Goal: Task Accomplishment & Management: Manage account settings

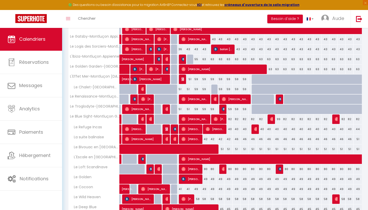
scroll to position [102, 0]
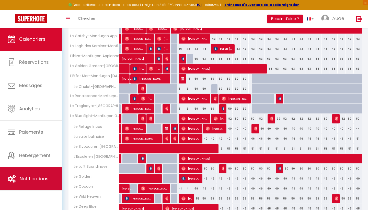
click at [34, 179] on span "Notifications" at bounding box center [34, 178] width 29 height 6
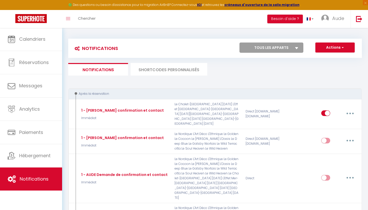
click at [183, 66] on li "SHORTCODES PERSONNALISÉS" at bounding box center [169, 69] width 77 height 13
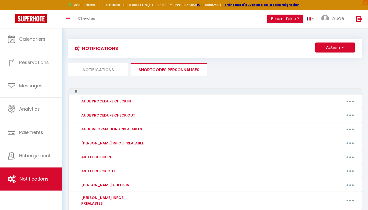
click at [116, 67] on li "Notifications" at bounding box center [98, 69] width 60 height 13
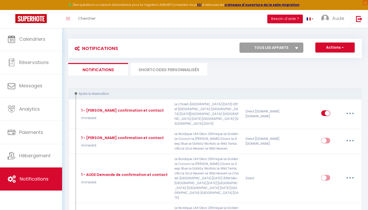
scroll to position [32, 0]
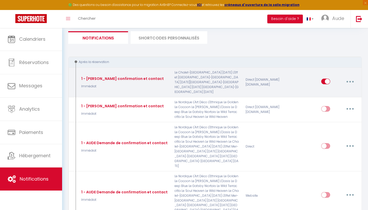
click at [354, 77] on button "button" at bounding box center [350, 81] width 14 height 8
click at [344, 91] on link "Editer" at bounding box center [337, 93] width 38 height 9
type input "1 - [PERSON_NAME] confirmation et contact"
select select "Immédiat"
select select "if_booking_is_paid"
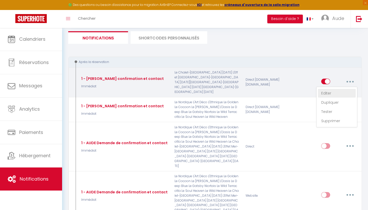
checkbox input "true"
checkbox input "false"
radio input "true"
type input "Merci de confirmer votre réservation - [BOOKING:ID] - [GUEST:FIRST_NAME] [GUEST…"
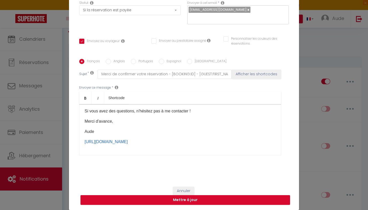
scroll to position [52, 0]
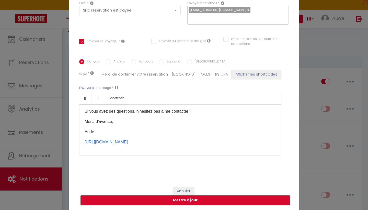
click at [187, 189] on button "Annuler" at bounding box center [183, 191] width 21 height 9
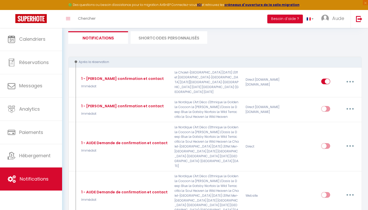
click at [185, 40] on li "SHORTCODES PERSONNALISÉS" at bounding box center [169, 37] width 77 height 13
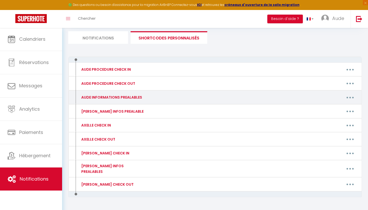
click at [353, 97] on button "button" at bounding box center [350, 97] width 14 height 8
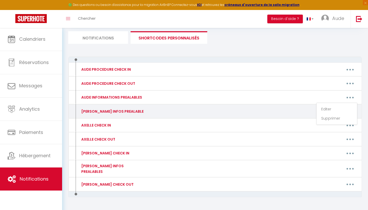
click at [298, 111] on div "Editer Supprimer" at bounding box center [254, 111] width 213 height 8
click at [348, 115] on div "[PERSON_NAME] INFOS PREALABLE Editer Supprimer" at bounding box center [215, 111] width 294 height 14
click at [350, 113] on button "button" at bounding box center [350, 111] width 14 height 8
click at [340, 125] on link "Editer" at bounding box center [337, 122] width 38 height 9
type input "[PERSON_NAME] INFOS PREALABLE"
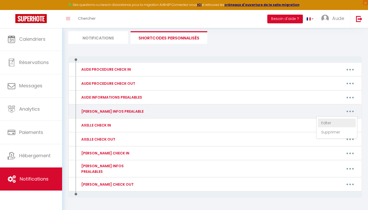
type textarea "[PERSON_NAME] INFOS PREALABLE"
type textarea "Je vous précise que le stationnement est gratuit Quai du Cher. Vous recevrez le…"
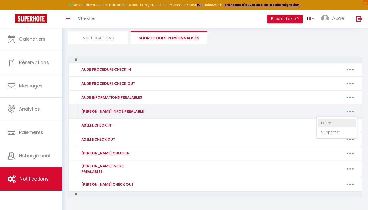
type textarea "Je vous précise que le stationnement est gratuit Quai du Cher. Vous recevrez le…"
type textarea "Si vous venez en voiture, le stationnement est gratuit dans la rue de l’apparte…"
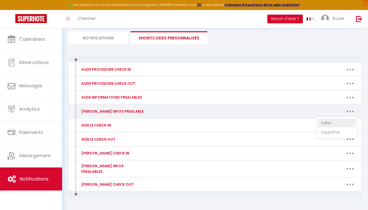
type textarea "Si vous venez en voiture, le stationnement est gratuit dans la rue de l’apparte…"
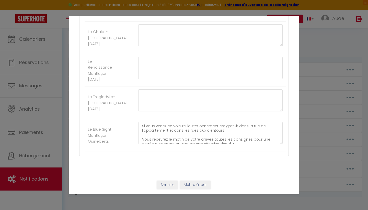
scroll to position [919, 0]
click at [165, 184] on button "Annuler" at bounding box center [167, 184] width 21 height 9
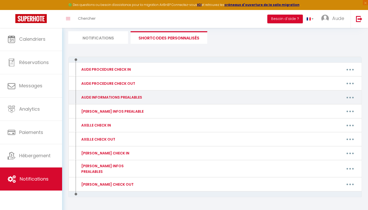
click at [348, 97] on button "button" at bounding box center [350, 97] width 14 height 8
click at [336, 108] on link "Editer" at bounding box center [337, 109] width 38 height 9
type input "AUDE INFORMATIONS PREALABLES"
type textarea "AUDE INFORMATIONS PREALABLES"
type textarea "Si vous venez en voiture, le stationnement est gratuit dans la rue de l’apparte…"
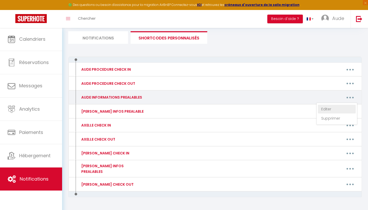
type textarea "Si vous venez en voiture, le stationnement est gratuit dans la rue de l’apparte…"
type textarea "Je vous précise que le stationnement est gratuit Quai du Cher. Vous recevrez le…"
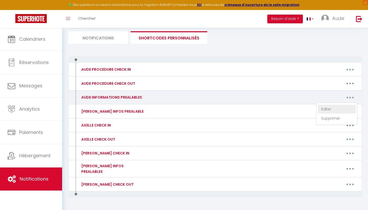
type textarea "Je vous précise que le stationnement est gratuit Quai du Cher. Vous recevrez le…"
type textarea "Lo ipsu dolor si ametcon, ad elitseddoeius tem incidid utla et dol ma a’enimadm…"
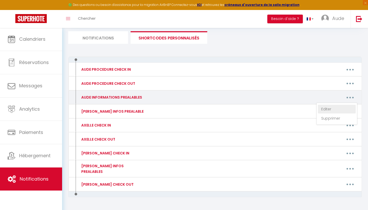
type textarea "Lo ipsu dolor si ametcon, ad elitseddoeius tem incidid utla et dol ma a’enimadm…"
type textarea "Lo ipsu dolor si ametcon, ad elitsed doeius te in utlab Etdolo ma aliqua e 6 ad…"
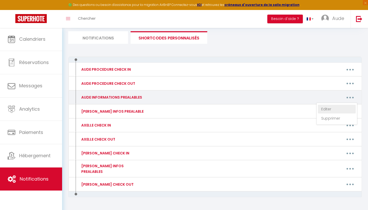
type textarea "Lo ipsu dolor si ametcon, ad elitsed doeius te in utlab Etdolo ma aliqua e 6 ad…"
type textarea "Lo ipsu dolor si ametcon, ad elitseddoeius tem incidid utla et dol ma a’enimadm…"
type textarea "Lo ipsu dolor si ametcon, ad elitseddoeius tem incidid utla etd magn ali enimad…"
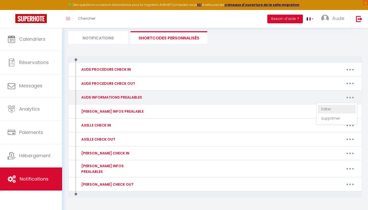
scroll to position [60, 0]
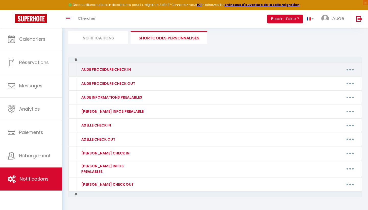
click at [347, 69] on button "button" at bounding box center [350, 69] width 14 height 8
click at [343, 77] on link "Editer" at bounding box center [337, 81] width 38 height 9
type input "AUDE PROCEDURE CHECK IN"
type textarea "AUDE PROCEDURE CHECK IN"
type textarea "Lor ip dolorsit : A'CONSE Adipisc : 37 Elitse do Eiusmod te Incidi Utla Etdolo …"
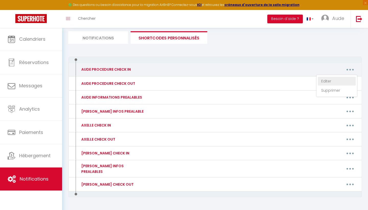
type textarea "Lor ip dolorsit : AM CONSE ADIPI Elitsed : 87 Doeius te Incidid ut Labore Etdo …"
type textarea "Lor ip dolorsit : A'CON ADIP Elitsed : 35 Doeius te Incidid ut Labore Etdo Magn…"
type textarea "Lor ip dolorsit : AM CONSECTE Adipisc : 27 Elitse do Eiusmod te Incidi Utla Etd…"
type textarea "Lor ip dolorsit : A'CONSECTE Adipisc : 42 Elitse do Eiusmod te Incidi Utla Etdo…"
type textarea "Lor ip dolorsit : AM CONSEC Adipisc : 3 Elitse do Eiusmo Temp Incidi : 94113 Ut…"
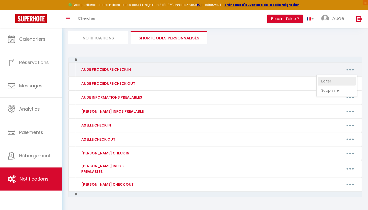
type textarea "Lor ip dolorsit : AM CONSEC Adipisc : 3 Elitse do Eiusmo Temp Incidi : 41020 Ut…"
type textarea "Lor ip dolorsit : AM CONS ADIPIS Elitsed : 1 Doeius te Incidi Utla Etdolo : 504…"
type textarea "Lor ip dolorsit : AM CONS ADIP Elitsed : 39 doe te Incid Utlabor Etdo Magnaa : …"
type textarea "Lor ip dolorsit : AM CONS ADIPISCING Elitsed : 57 doe te Incid Utlabor Etdo Mag…"
type textarea "Lor ip dolorsit : AM CONS ADIPIS Elitsed : 28 doe te Incid Utlabor Etdo Magnaa …"
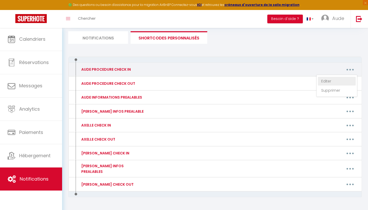
type textarea "Lor ip dolorsit : AM CONSEC ADIPISCI Elitsed : 42 doe te Incid Utlabor Etdo Mag…"
type textarea "Lor ip dolorsit : A'CONSE ADI Elitsed : 02 Doeius te 6 inc 5888 Utla Etdolo : 8…"
type textarea "Lor ip dolorsit : AM CONSEC Adipisc : 77 Elitse do 1 eiu 7398 Temp Incidi : 172…"
type textarea "Lor ip dolorsit : AM CONSECTETUR Adipisc : 10 Elitse do 0 eiu 2979 Temp Incidi …"
type textarea "Lor ip dolorsit : AM CONSECTETU Adipisc : 7 eli se do Eiusm Tempori Utla Etdolo…"
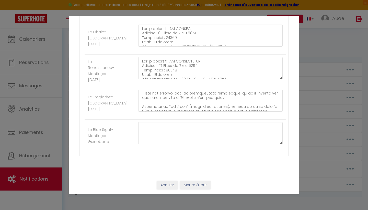
scroll to position [278, 0]
click at [164, 186] on button "Annuler" at bounding box center [167, 184] width 21 height 9
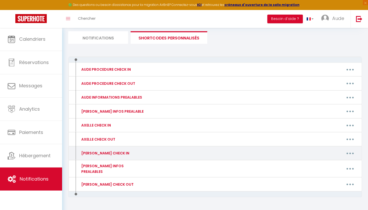
click at [354, 155] on button "button" at bounding box center [350, 153] width 14 height 8
click at [336, 163] on link "Editer" at bounding box center [337, 164] width 38 height 9
type input "[PERSON_NAME] CHECK IN"
type textarea "[PERSON_NAME] CHECK IN"
type textarea "Lor ip dolorsit : A'CONSE Adipisc : 79 Elitse do Eiusmod te Incidi Utla Etdolo …"
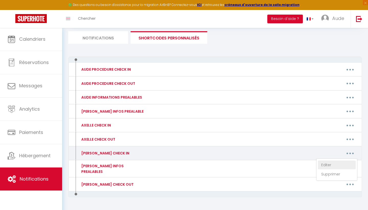
type textarea "Lor ip dolorsit : AM CONSE ADIPI Elitsed : 73 Doeius te Incidid ut Labore Etdo …"
type textarea "Lor ip dolorsit : A'CON ADIP Elitsed : 32 Doeius te Incidid ut Labore Etdo Magn…"
type textarea "Lor ip dolorsit : AM CONSECTE Adipisc : 42 Elitse do Eiusmod te Incidi Utla Etd…"
type textarea "Lor ip dolorsit : A'CONSECTE Adipisc : 47 Elitse do Eiusmod te Incidi Utla Etdo…"
type textarea "Lor ip dolorsit : AM CONSEC Adipisc : 8 Elitse do Eiusmo Temp Incidi : 69695 Ut…"
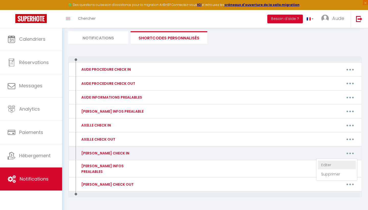
type textarea "Lor ip dolorsit : AM CONSEC Adipisc : 4 Elitse do Eiusmo Temp Incidi : 83123 Ut…"
type textarea "Lor ip dolorsit : AM CONS ADIPIS Elitsed : 2 Doeius te Incidi Utla Etdolo : 418…"
type textarea "Lor ip dolorsit : AM CONS ADIP Elitsed : 12 doe te Incid Utlabor Etdo Magnaa : …"
type textarea "Lor ip dolorsit : AM CONS ADIPISCING Elitsed : 69 doe te Incid Utlabor Etdo Mag…"
type textarea "Lor ip dolorsit : AM CONS ADIPIS Elitsed : 96 doe te Incid Utlabor Etdo Magnaa …"
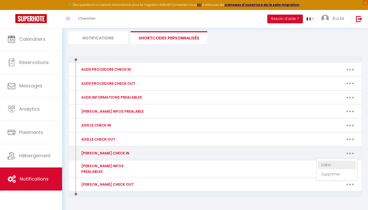
type textarea "Lor ip dolorsit : AM CONSEC ADIPISCI Elitsed : 88 doe te Incid Utlabor Etdo Mag…"
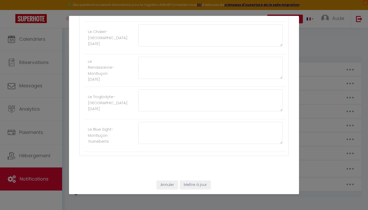
scroll to position [919, 0]
click at [166, 185] on button "Annuler" at bounding box center [167, 184] width 21 height 9
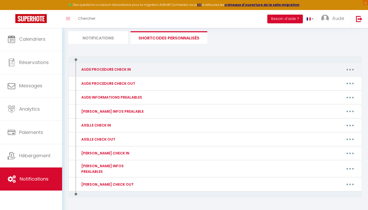
click at [351, 71] on button "button" at bounding box center [350, 69] width 14 height 8
click at [338, 79] on link "Editer" at bounding box center [337, 81] width 38 height 9
type input "AUDE PROCEDURE CHECK IN"
type textarea "AUDE PROCEDURE CHECK IN"
type textarea "Lor ip dolorsit : A'CONSE Adipisc : 37 Elitse do Eiusmod te Incidi Utla Etdolo …"
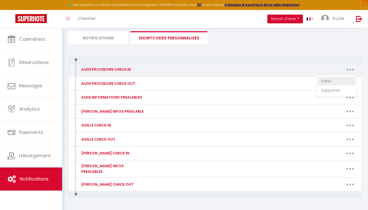
type textarea "Lor ip dolorsit : AM CONSE ADIPI Elitsed : 87 Doeius te Incidid ut Labore Etdo …"
type textarea "Lor ip dolorsit : A'CON ADIP Elitsed : 35 Doeius te Incidid ut Labore Etdo Magn…"
type textarea "Lor ip dolorsit : AM CONSECTE Adipisc : 27 Elitse do Eiusmod te Incidi Utla Etd…"
type textarea "Lor ip dolorsit : A'CONSECTE Adipisc : 42 Elitse do Eiusmod te Incidi Utla Etdo…"
type textarea "Lor ip dolorsit : AM CONSEC Adipisc : 3 Elitse do Eiusmo Temp Incidi : 94113 Ut…"
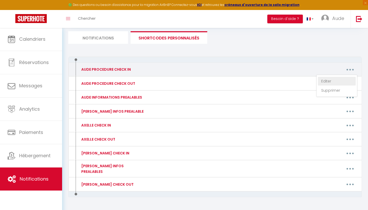
type textarea "Lor ip dolorsit : AM CONSEC Adipisc : 3 Elitse do Eiusmo Temp Incidi : 41020 Ut…"
type textarea "Lor ip dolorsit : AM CONS ADIPIS Elitsed : 1 Doeius te Incidi Utla Etdolo : 504…"
type textarea "Lor ip dolorsit : AM CONS ADIP Elitsed : 39 doe te Incid Utlabor Etdo Magnaa : …"
type textarea "Lor ip dolorsit : AM CONS ADIPISCING Elitsed : 57 doe te Incid Utlabor Etdo Mag…"
type textarea "Lor ip dolorsit : AM CONS ADIPIS Elitsed : 28 doe te Incid Utlabor Etdo Magnaa …"
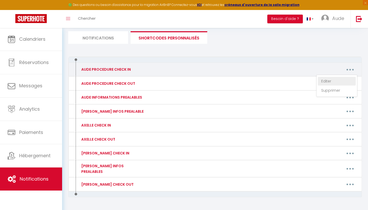
type textarea "Lor ip dolorsit : AM CONSEC ADIPISCI Elitsed : 42 doe te Incid Utlabor Etdo Mag…"
type textarea "Lor ip dolorsit : A'CONSE ADI Elitsed : 02 Doeius te 6 inc 5888 Utla Etdolo : 8…"
type textarea "Lor ip dolorsit : AM CONSEC Adipisc : 77 Elitse do 1 eiu 7398 Temp Incidi : 172…"
type textarea "Lor ip dolorsit : AM CONSECTETUR Adipisc : 10 Elitse do 0 eiu 2979 Temp Incidi …"
type textarea "Lor ip dolorsit : AM CONSECTETU Adipisc : 7 eli se do Eiusm Tempori Utla Etdolo…"
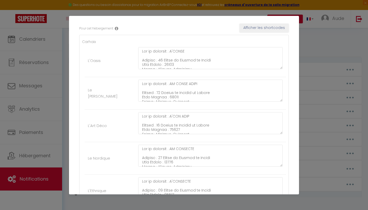
scroll to position [70, 0]
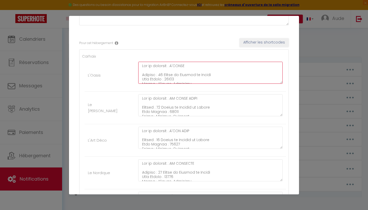
click at [141, 66] on textarea at bounding box center [210, 73] width 144 height 22
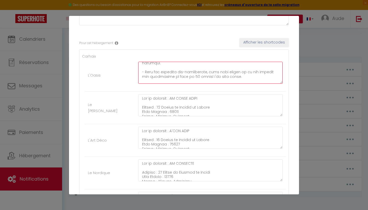
scroll to position [356, 0]
click at [248, 77] on textarea at bounding box center [210, 73] width 144 height 22
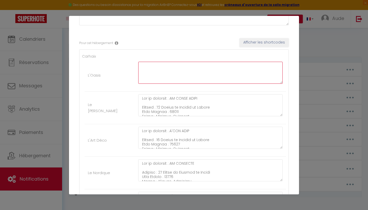
scroll to position [0, 0]
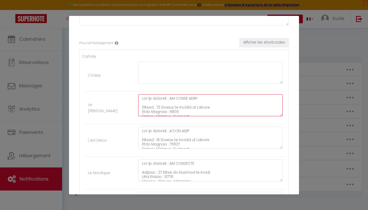
click at [142, 98] on textarea at bounding box center [210, 105] width 144 height 22
click at [245, 113] on textarea at bounding box center [210, 105] width 144 height 22
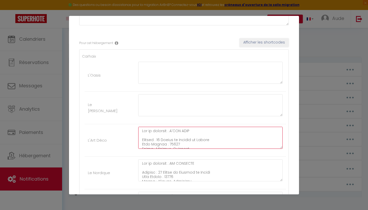
click at [143, 130] on textarea at bounding box center [210, 138] width 144 height 22
click at [248, 144] on textarea at bounding box center [210, 138] width 144 height 22
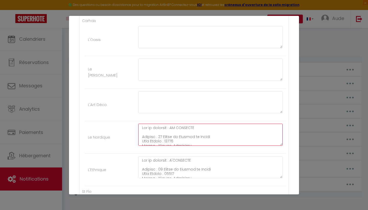
click at [140, 127] on textarea at bounding box center [210, 134] width 144 height 22
click at [263, 142] on textarea at bounding box center [210, 134] width 144 height 22
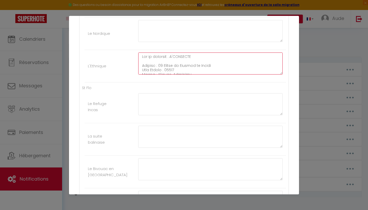
click at [142, 57] on textarea at bounding box center [210, 63] width 144 height 22
click at [247, 69] on textarea at bounding box center [210, 63] width 144 height 22
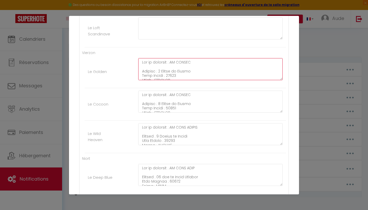
click at [141, 61] on textarea at bounding box center [210, 69] width 144 height 22
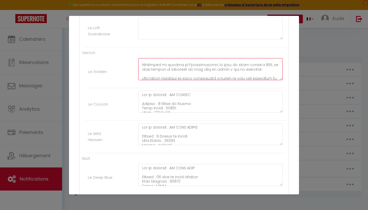
click at [222, 76] on textarea at bounding box center [210, 69] width 144 height 22
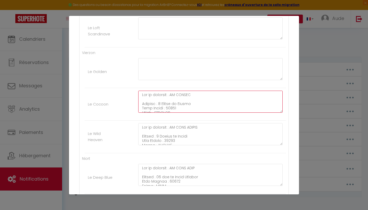
click at [141, 93] on textarea at bounding box center [210, 102] width 144 height 22
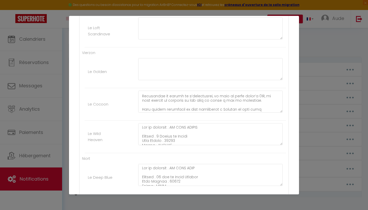
click at [256, 113] on div at bounding box center [210, 104] width 151 height 27
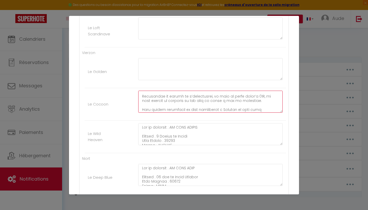
click at [238, 108] on textarea at bounding box center [210, 102] width 144 height 22
click at [219, 108] on textarea at bounding box center [210, 102] width 144 height 22
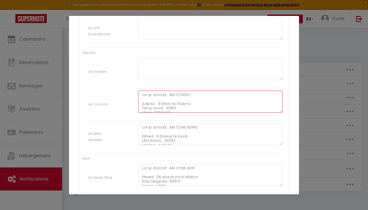
click at [142, 93] on textarea at bounding box center [210, 102] width 144 height 22
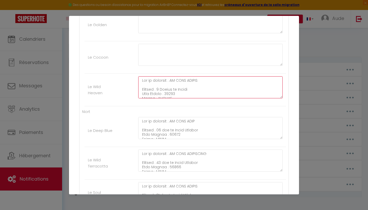
click at [141, 78] on textarea at bounding box center [210, 87] width 144 height 22
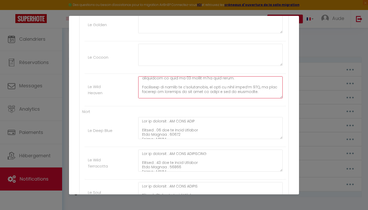
click at [236, 94] on textarea at bounding box center [210, 87] width 144 height 22
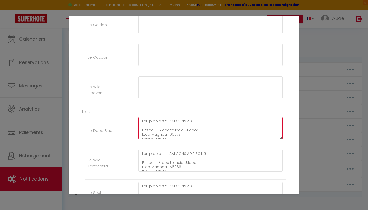
click at [141, 119] on textarea at bounding box center [210, 128] width 144 height 22
click at [216, 137] on textarea at bounding box center [210, 128] width 144 height 22
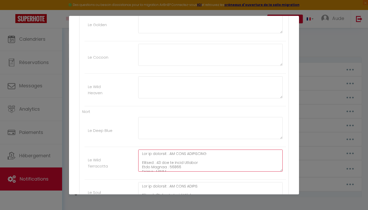
click at [142, 153] on textarea at bounding box center [210, 160] width 144 height 22
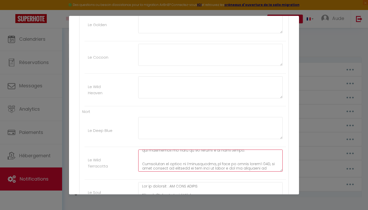
click at [217, 167] on textarea at bounding box center [210, 160] width 144 height 22
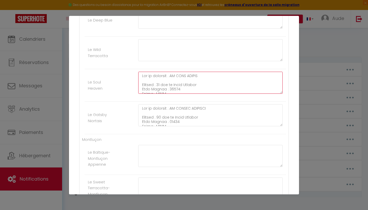
click at [142, 77] on textarea at bounding box center [210, 83] width 144 height 22
click at [218, 88] on textarea at bounding box center [210, 83] width 144 height 22
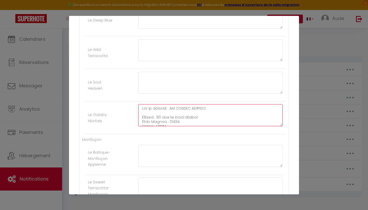
click at [142, 108] on textarea at bounding box center [210, 115] width 144 height 22
click at [203, 119] on textarea at bounding box center [210, 115] width 144 height 22
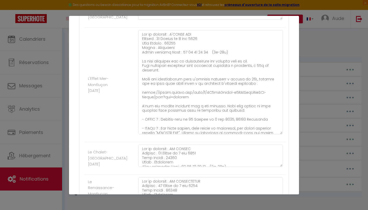
click at [281, 132] on textarea at bounding box center [210, 82] width 144 height 104
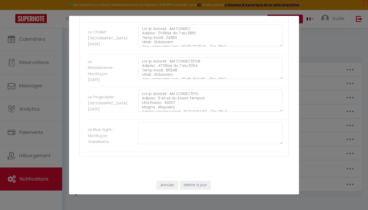
click at [189, 184] on button "Mettre à jour" at bounding box center [195, 184] width 31 height 9
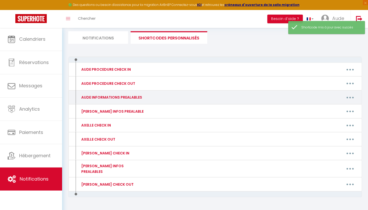
click at [353, 97] on button "button" at bounding box center [350, 97] width 14 height 8
click at [335, 106] on link "Editer" at bounding box center [337, 109] width 38 height 9
type input "AUDE INFORMATIONS PREALABLES"
type textarea "AUDE INFORMATIONS PREALABLES"
type textarea "Si vous venez en voiture, le stationnement est gratuit dans la rue de l’apparte…"
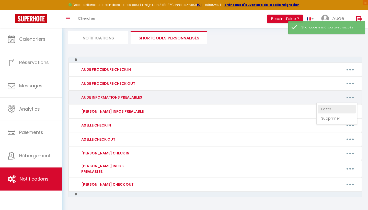
type textarea "Si vous venez en voiture, le stationnement est gratuit dans la rue de l’apparte…"
type textarea "Je vous précise que le stationnement est gratuit Quai du Cher. Vous recevrez le…"
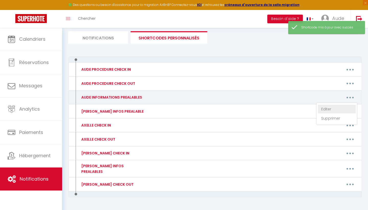
type textarea "Je vous précise que le stationnement est gratuit Quai du Cher. Vous recevrez le…"
type textarea "Lo ipsu dolor si ametcon, ad elitseddoeius tem incidid utla et dol ma a’enimadm…"
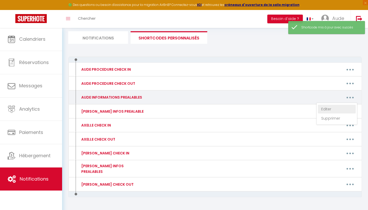
type textarea "Lo ipsu dolor si ametcon, ad elitseddoeius tem incidid utla et dol ma a’enimadm…"
type textarea "Lo ipsu dolor si ametcon, ad elitsed doeius te in utlab Etdolo ma aliqua e 6 ad…"
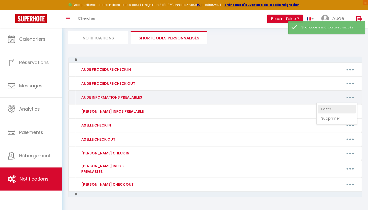
type textarea "Lo ipsu dolor si ametcon, ad elitsed doeius te in utlab Etdolo ma aliqua e 6 ad…"
type textarea "Si vous venez en voiture, le stationnement est gratuit dans la rue de l’apparte…"
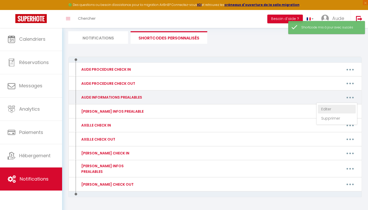
type textarea "Si vous venez en voiture, le stationnement est gratuit dans la rue de l’apparte…"
type textarea "Lo ipsu dolor si ametcon, ad elitseddoeius tem incidid utla et dol ma a’enimadm…"
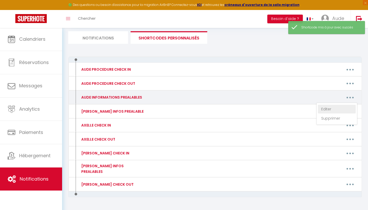
type textarea "Lo ipsu dolor si ametcon, ad elitseddoeius tem incidid utla etd magn ali enimad…"
type textarea "Si vous venez en voiture, le stationnement est gratuit dans la rue de l’apparte…"
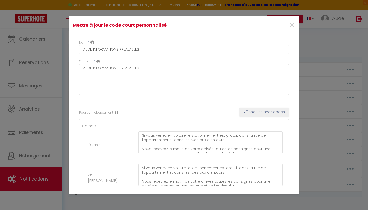
scroll to position [0, 0]
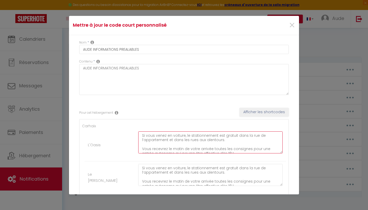
click at [141, 134] on textarea "Si vous venez en voiture, le stationnement est gratuit dans la rue de l’apparte…" at bounding box center [210, 142] width 144 height 22
click at [212, 149] on textarea "Si vous venez en voiture, le stationnement est gratuit dans la rue de l’apparte…" at bounding box center [210, 142] width 144 height 22
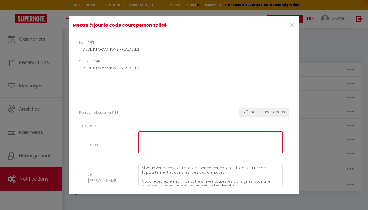
scroll to position [0, 0]
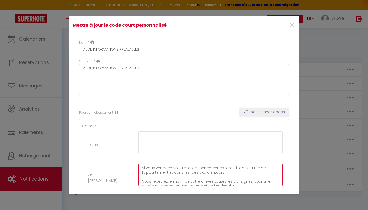
click at [143, 167] on textarea "Si vous venez en voiture, le stationnement est gratuit dans la rue de l’apparte…" at bounding box center [210, 175] width 144 height 22
click at [205, 182] on textarea "Si vous venez en voiture, le stationnement est gratuit dans la rue de l’apparte…" at bounding box center [210, 175] width 144 height 22
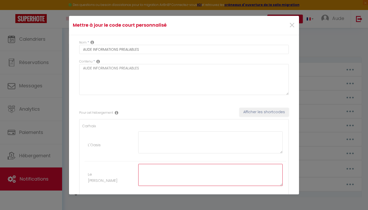
scroll to position [0, 0]
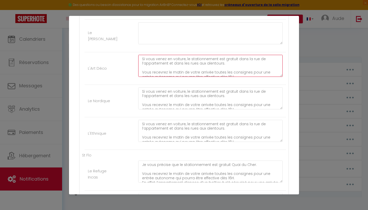
click at [140, 60] on textarea "Si vous venez en voiture, le stationnement est gratuit dans la rue de l’apparte…" at bounding box center [210, 66] width 144 height 22
click at [227, 74] on textarea "Si vous venez en voiture, le stationnement est gratuit dans la rue de l’apparte…" at bounding box center [210, 66] width 144 height 22
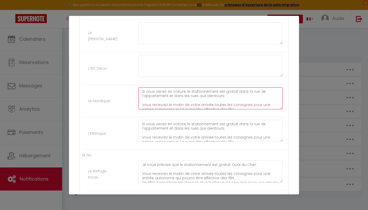
click at [142, 91] on textarea "Si vous venez en voiture, le stationnement est gratuit dans la rue de l’apparte…" at bounding box center [210, 98] width 144 height 22
click at [202, 106] on textarea "Si vous venez en voiture, le stationnement est gratuit dans la rue de l’apparte…" at bounding box center [210, 98] width 144 height 22
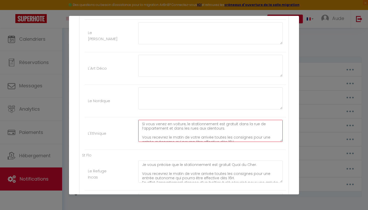
click at [143, 124] on textarea "Si vous venez en voiture, le stationnement est gratuit dans la rue de l’apparte…" at bounding box center [210, 131] width 144 height 22
click at [176, 139] on textarea "Si vous venez en voiture, le stationnement est gratuit dans la rue de l’apparte…" at bounding box center [210, 131] width 144 height 22
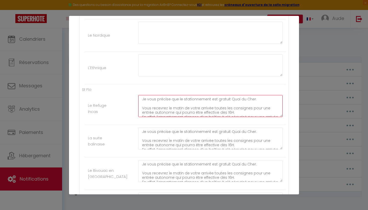
click at [142, 99] on textarea "Je vous précise que le stationnement est gratuit Quai du Cher. Vous recevrez le…" at bounding box center [210, 106] width 144 height 22
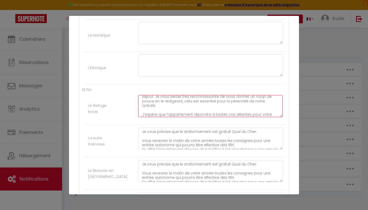
click at [207, 114] on textarea "Je vous précise que le stationnement est gratuit Quai du Cher. Vous recevrez le…" at bounding box center [210, 106] width 144 height 22
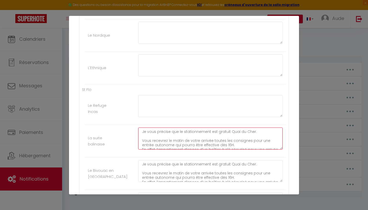
click at [142, 131] on textarea "Je vous précise que le stationnement est gratuit Quai du Cher. Vous recevrez le…" at bounding box center [210, 138] width 144 height 22
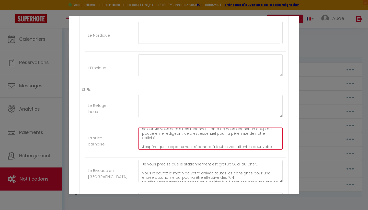
click at [197, 146] on textarea "Je vous précise que le stationnement est gratuit Quai du Cher. Vous recevrez le…" at bounding box center [210, 138] width 144 height 22
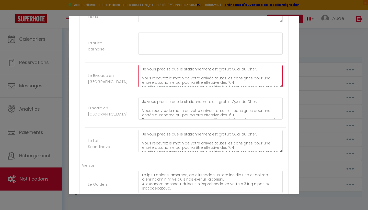
click at [142, 69] on textarea "Je vous précise que le stationnement est gratuit Quai du Cher. Vous recevrez le…" at bounding box center [210, 76] width 144 height 22
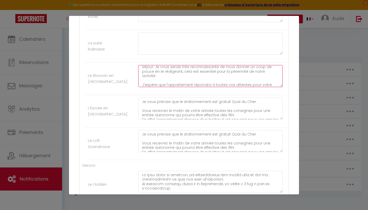
click at [212, 83] on textarea "Je vous précise que le stationnement est gratuit Quai du Cher. Vous recevrez le…" at bounding box center [210, 76] width 144 height 22
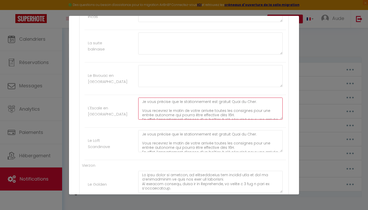
click at [141, 101] on textarea "Je vous précise que le stationnement est gratuit Quai du Cher. Vous recevrez le…" at bounding box center [210, 108] width 144 height 22
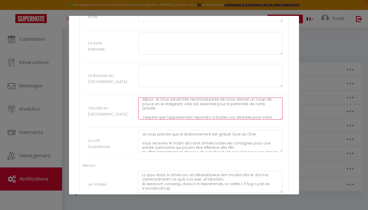
click at [191, 116] on textarea "Je vous précise que le stationnement est gratuit Quai du Cher. Vous recevrez le…" at bounding box center [210, 108] width 144 height 22
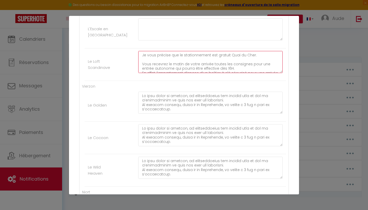
click at [142, 56] on textarea "Je vous précise que le stationnement est gratuit Quai du Cher. Vous recevrez le…" at bounding box center [210, 62] width 144 height 22
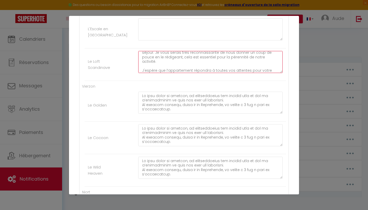
click at [219, 72] on textarea "Je vous précise que le stationnement est gratuit Quai du Cher. Vous recevrez le…" at bounding box center [210, 62] width 144 height 22
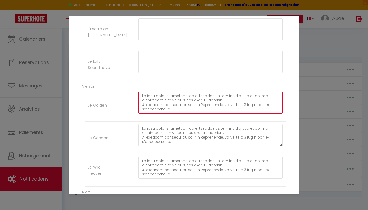
click at [142, 95] on textarea at bounding box center [210, 103] width 144 height 22
click at [173, 108] on textarea at bounding box center [210, 103] width 144 height 22
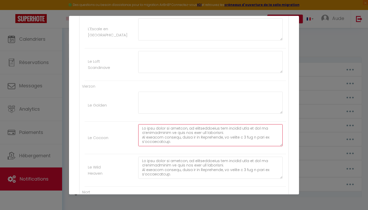
click at [140, 127] on textarea at bounding box center [210, 135] width 144 height 22
click at [176, 143] on textarea at bounding box center [210, 135] width 144 height 22
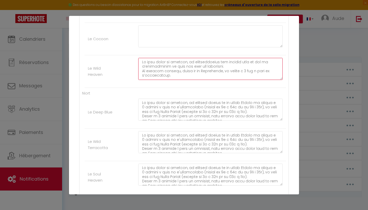
click at [143, 62] on textarea at bounding box center [210, 69] width 144 height 22
click at [190, 76] on textarea at bounding box center [210, 69] width 144 height 22
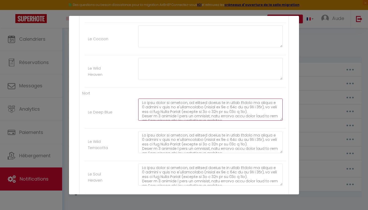
click at [142, 102] on textarea at bounding box center [210, 109] width 144 height 22
click at [206, 119] on textarea at bounding box center [210, 109] width 144 height 22
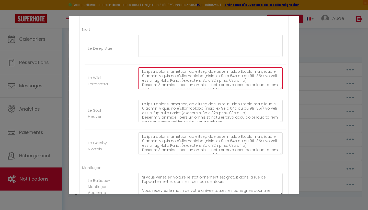
click at [141, 72] on textarea at bounding box center [210, 78] width 144 height 22
click at [221, 86] on textarea at bounding box center [210, 78] width 144 height 22
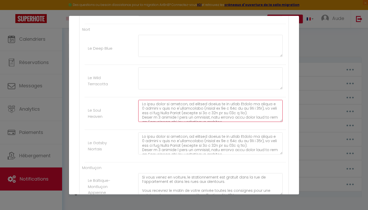
click at [141, 105] on textarea at bounding box center [210, 111] width 144 height 22
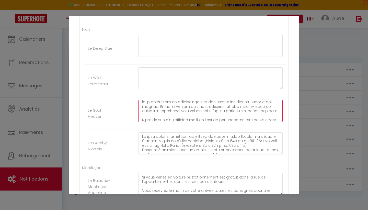
click at [200, 119] on textarea at bounding box center [210, 111] width 144 height 22
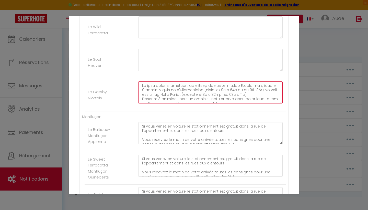
click at [141, 83] on textarea at bounding box center [210, 92] width 144 height 22
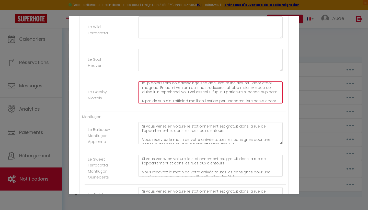
click at [199, 96] on textarea at bounding box center [210, 92] width 144 height 22
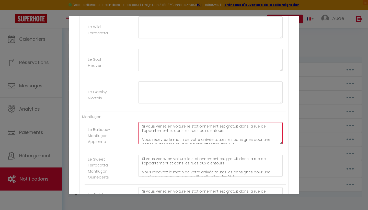
click at [141, 125] on textarea "Si vous venez en voiture, le stationnement est gratuit dans la rue de l’apparte…" at bounding box center [210, 133] width 144 height 22
click at [172, 141] on textarea "Si vous venez en voiture, le stationnement est gratuit dans la rue de l’apparte…" at bounding box center [210, 133] width 144 height 22
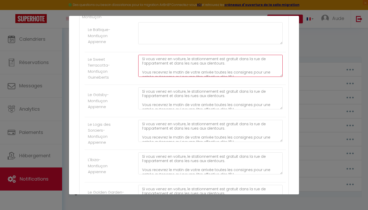
click at [141, 58] on textarea "Si vous venez en voiture, le stationnement est gratuit dans la rue de l’apparte…" at bounding box center [210, 66] width 144 height 22
click at [188, 76] on textarea "Si vous venez en voiture, le stationnement est gratuit dans la rue de l’apparte…" at bounding box center [210, 66] width 144 height 22
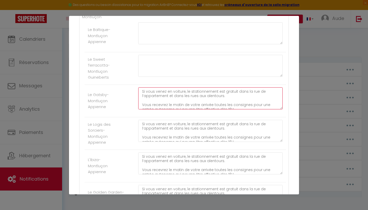
click at [141, 89] on textarea "Si vous venez en voiture, le stationnement est gratuit dans la rue de l’apparte…" at bounding box center [210, 98] width 144 height 22
click at [188, 104] on textarea "Si vous venez en voiture, le stationnement est gratuit dans la rue de l’apparte…" at bounding box center [210, 98] width 144 height 22
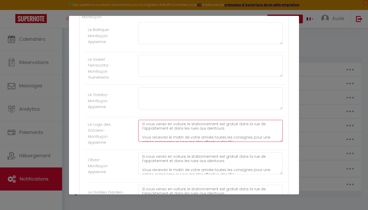
click at [141, 121] on textarea "Si vous venez en voiture, le stationnement est gratuit dans la rue de l’apparte…" at bounding box center [210, 131] width 144 height 22
click at [179, 136] on textarea "Si vous venez en voiture, le stationnement est gratuit dans la rue de l’apparte…" at bounding box center [210, 131] width 144 height 22
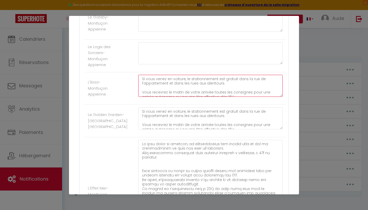
click at [142, 80] on textarea "Si vous venez en voiture, le stationnement est gratuit dans la rue de l’apparte…" at bounding box center [210, 86] width 144 height 22
click at [204, 95] on textarea "Si vous venez en voiture, le stationnement est gratuit dans la rue de l’apparte…" at bounding box center [210, 86] width 144 height 22
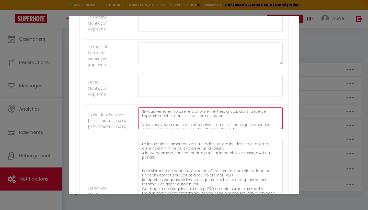
click at [143, 109] on textarea "Si vous venez en voiture, le stationnement est gratuit dans la rue de l’apparte…" at bounding box center [210, 118] width 144 height 22
click at [169, 127] on textarea "Si vous venez en voiture, le stationnement est gratuit dans la rue de l’apparte…" at bounding box center [210, 118] width 144 height 22
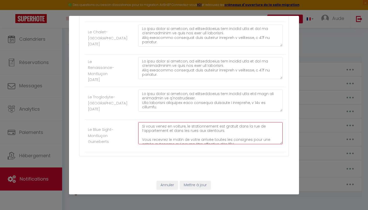
click at [141, 127] on textarea "Si vous venez en voiture, le stationnement est gratuit dans la rue de l’apparte…" at bounding box center [210, 133] width 144 height 22
click at [224, 140] on textarea "Si vous venez en voiture, le stationnement est gratuit dans la rue de l’apparte…" at bounding box center [210, 133] width 144 height 22
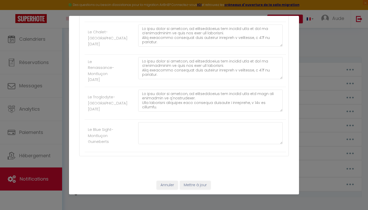
click at [202, 176] on div "Annuler Mettre à jour" at bounding box center [184, 184] width 230 height 19
click at [202, 180] on button "Mettre à jour" at bounding box center [195, 184] width 31 height 9
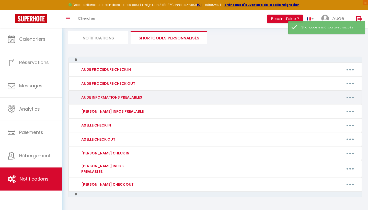
click at [351, 94] on button "button" at bounding box center [350, 97] width 14 height 8
click at [329, 108] on link "Editer" at bounding box center [337, 109] width 38 height 9
type input "AUDE INFORMATIONS PREALABLES"
type textarea "AUDE INFORMATIONS PREALABLES"
type textarea "Lo ipsu dolor si ametcon, ad elitseddoeius tem incidid utla et dol ma a’enimadm…"
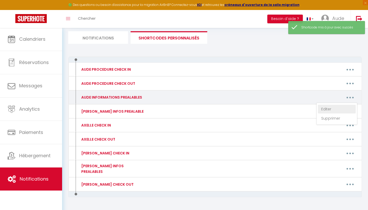
type textarea "Lo ipsu dolor si ametcon, ad elitseddoeius tem incidid utla et dol ma a’enimadm…"
type textarea "Lo ipsu dolor si ametcon, ad elitseddoeius tem incidid utla etd magn ali enimad…"
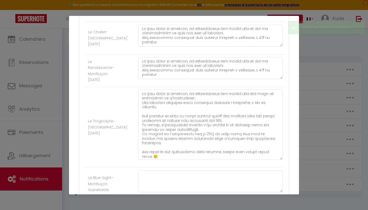
click at [275, 160] on textarea at bounding box center [210, 124] width 144 height 70
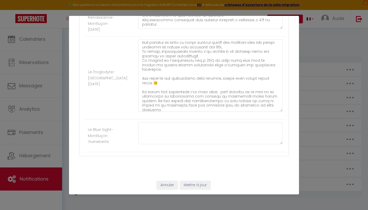
click at [184, 184] on button "Mettre à jour" at bounding box center [195, 184] width 31 height 9
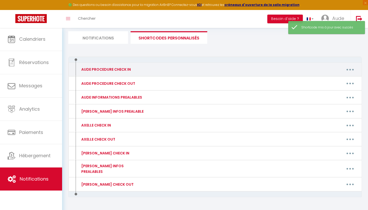
click at [353, 70] on button "button" at bounding box center [350, 69] width 14 height 8
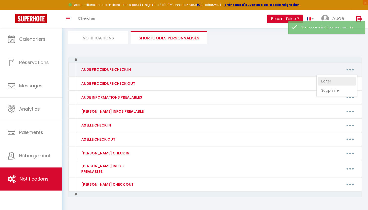
click at [339, 83] on link "Editer" at bounding box center [337, 81] width 38 height 9
type input "AUDE PROCEDURE CHECK IN"
type textarea "AUDE PROCEDURE CHECK IN"
type textarea "Lor ip dolorsit : A'CONSE ADI Elitsed : 02 Doeius te 6 inc 5888 Utla Etdolo : 8…"
type textarea "Lor ip dolorsit : AM CONSEC Adipisc : 77 Elitse do 1 eiu 7398 Temp Incidi : 172…"
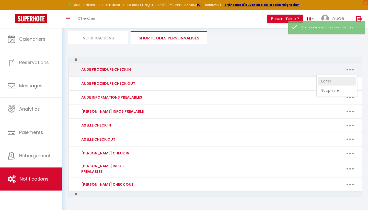
type textarea "Lor ip dolorsit : AM CONSECTETUR Adipisc : 10 Elitse do 0 eiu 2979 Temp Incidi …"
type textarea "Lor ip dolorsit : AM CONSECTETU Adipisc : 7 eli se do Eiusm Tempori Utla Etdolo…"
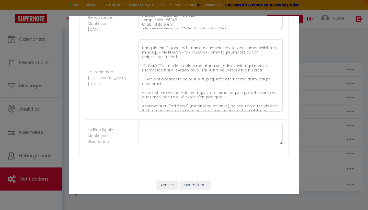
scroll to position [228, 0]
click at [166, 184] on button "Annuler" at bounding box center [167, 184] width 21 height 9
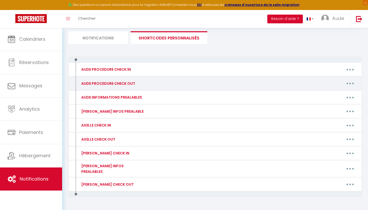
click at [350, 83] on icon "button" at bounding box center [350, 84] width 2 height 2
click at [339, 93] on link "Editer" at bounding box center [337, 95] width 38 height 9
type input "AUDE PROCEDURE CHECK OUT"
type textarea "AUDE PROCEDURE CHECK OUT"
type textarea "1 - Le check-out est à 11h maximum 2 - Rendre l'évier et la vaisselle propre 3 …"
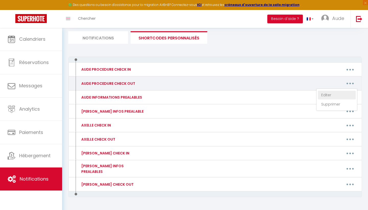
type textarea "1 - Le check-out est à 11h maximum 2 - Rendre l'évier et la vaisselle propre 3 …"
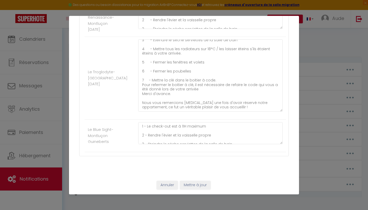
scroll to position [19, 0]
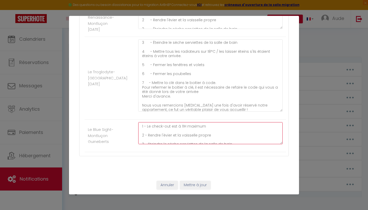
click at [142, 127] on textarea "1 - Le check-out est à 11H maximum 2 - Rendre l'évier et la vaisselle propre 3 …" at bounding box center [210, 133] width 144 height 22
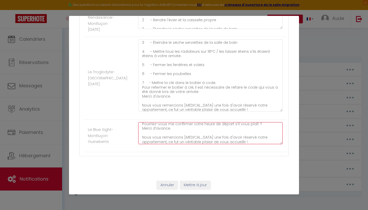
scroll to position [73, 0]
click at [242, 142] on textarea "1 - Le check-out est à 11H maximum 2 - Rendre l'évier et la vaisselle propre 3 …" at bounding box center [210, 133] width 144 height 22
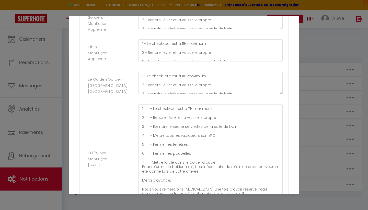
scroll to position [799, 0]
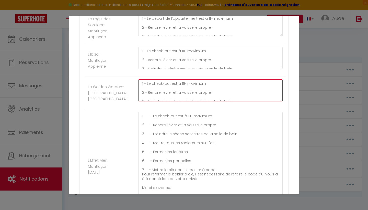
click at [142, 82] on textarea "1 - Le check-out est à 11H maximum 2 - Rendre l'évier et la vaisselle propre 3 …" at bounding box center [210, 90] width 144 height 22
click at [223, 99] on textarea "1 - Le check-out est à 11H maximum 2 - Rendre l'évier et la vaisselle propre 3 …" at bounding box center [210, 90] width 144 height 22
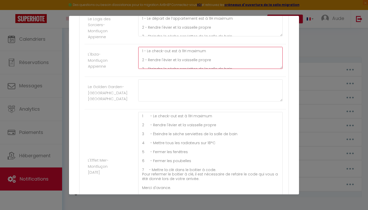
click at [142, 51] on textarea "1 - Le check-out est à 11H maximum 2 - Rendre l'évier et la vaisselle propre 3 …" at bounding box center [210, 58] width 144 height 22
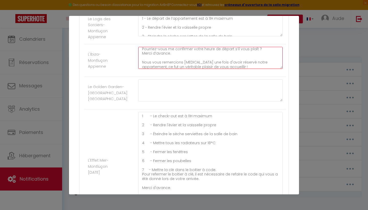
click at [223, 63] on textarea "1 - Le check-out est à 11H maximum 2 - Rendre l'évier et la vaisselle propre 3 …" at bounding box center [210, 58] width 144 height 22
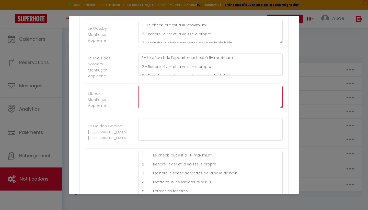
scroll to position [755, 0]
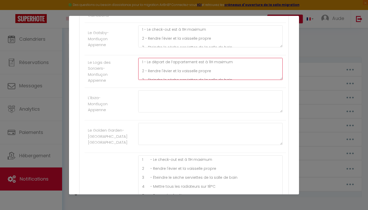
click at [141, 64] on textarea "1 - Le départ de l’appartement est à 11H maximum 2 - Rendre l'évier et la vaiss…" at bounding box center [210, 69] width 144 height 22
click at [141, 61] on textarea "1 - Le départ de l’appartement est à 11H maximum 2 - Rendre l'évier et la vaiss…" at bounding box center [210, 69] width 144 height 22
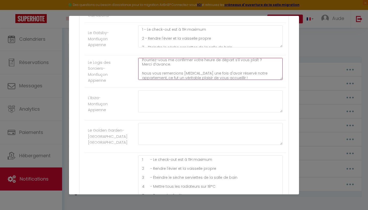
scroll to position [73, 0]
click at [216, 76] on textarea "1 - Le départ de l’appartement est à 11H maximum 2 - Rendre l'évier et la vaiss…" at bounding box center [210, 69] width 144 height 22
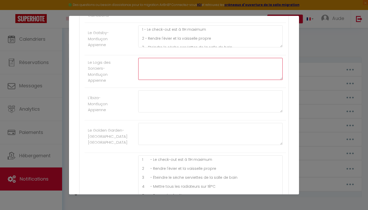
scroll to position [0, 0]
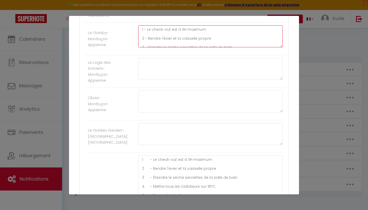
click at [141, 28] on textarea "1 - Le check-out est à 11H maximum 2 - Rendre l'évier et la vaisselle propre 3 …" at bounding box center [210, 36] width 144 height 22
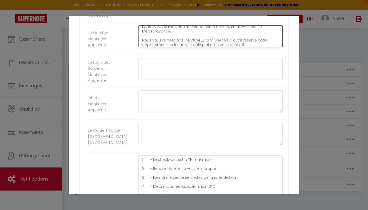
click at [236, 43] on textarea "1 - Le check-out est à 11H maximum 2 - Rendre l'évier et la vaisselle propre 3 …" at bounding box center [210, 36] width 144 height 22
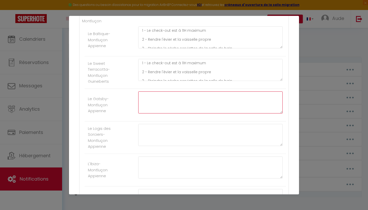
scroll to position [679, 0]
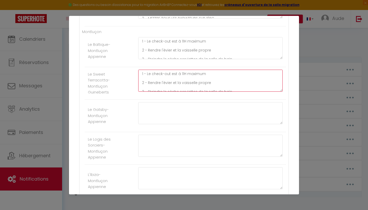
click at [141, 74] on textarea "1 - Le check-out est à 11H maximum 2 - Rendre l'évier et la vaisselle propre 3 …" at bounding box center [210, 81] width 144 height 22
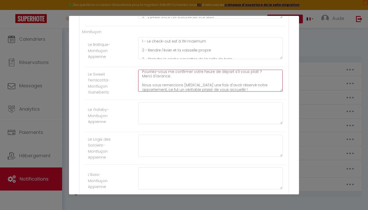
scroll to position [73, 0]
click at [234, 88] on textarea "1 - Le check-out est à 11H maximum 2 - Rendre l'évier et la vaisselle propre 3 …" at bounding box center [210, 81] width 144 height 22
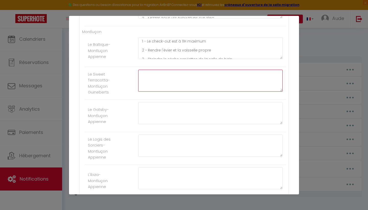
scroll to position [0, 0]
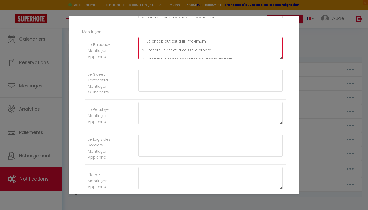
click at [141, 39] on textarea "1 - Le check-out est à 11H maximum 2 - Rendre l'évier et la vaisselle propre 3 …" at bounding box center [210, 48] width 144 height 22
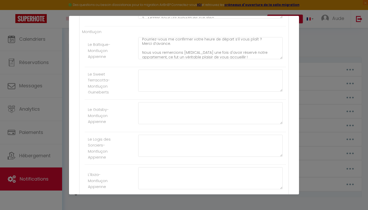
click at [246, 60] on div "1 - Le check-out est à 11H maximum 2 - Rendre l'évier et la vaisselle propre 3 …" at bounding box center [210, 50] width 151 height 27
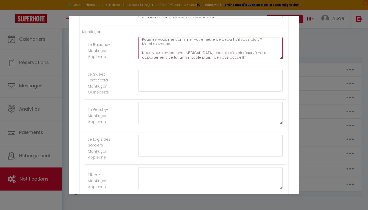
click at [242, 58] on textarea "1 - Le check-out est à 11H maximum 2 - Rendre l'évier et la vaisselle propre 3 …" at bounding box center [210, 48] width 144 height 22
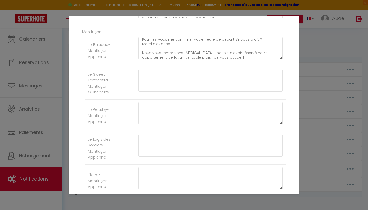
click at [228, 59] on div "1 - Le check-out est à 11H maximum 2 - Rendre l'évier et la vaisselle propre 3 …" at bounding box center [210, 50] width 151 height 27
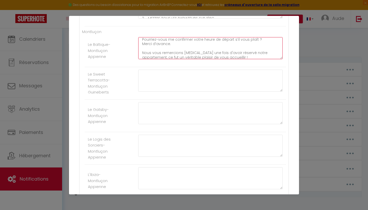
click at [222, 53] on textarea "1 - Le check-out est à 11H maximum 2 - Rendre l'évier et la vaisselle propre 3 …" at bounding box center [210, 48] width 144 height 22
click at [142, 42] on textarea "1 - Le check-out est à 11H maximum 2 - Rendre l'évier et la vaisselle propre 3 …" at bounding box center [210, 48] width 144 height 22
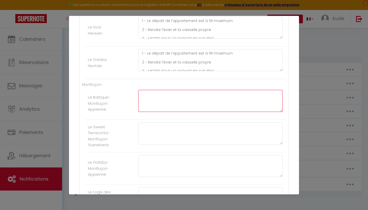
scroll to position [623, 0]
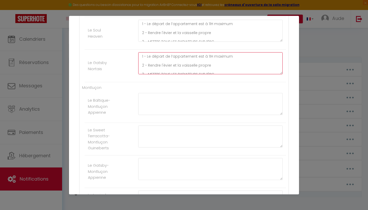
click at [140, 57] on textarea "1 - Le départ de l’appartement est à 11H maximum 2 - Rendre l'évier et la vaiss…" at bounding box center [210, 63] width 144 height 22
click at [215, 71] on textarea "1 - Le départ de l’appartement est à 11H maximum 2 - Rendre l'évier et la vaiss…" at bounding box center [210, 63] width 144 height 22
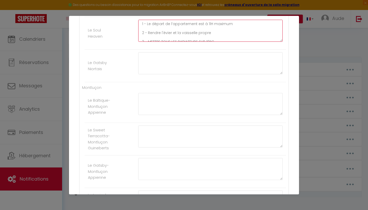
click at [142, 23] on textarea "1 - Le départ de l’appartement est à 11H maximum 2 - Rendre l'évier et la vaiss…" at bounding box center [210, 31] width 144 height 22
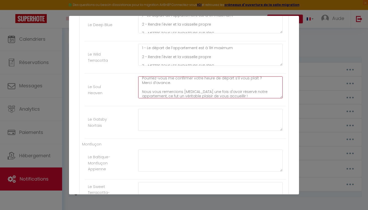
scroll to position [69, 0]
click at [225, 93] on textarea "1 - Le départ de l’appartement est à 11H maximum 2 - Rendre l'évier et la vaiss…" at bounding box center [210, 87] width 144 height 22
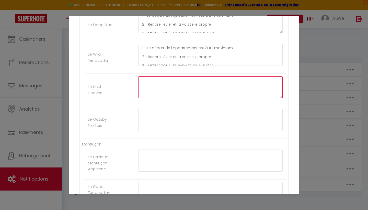
scroll to position [0, 0]
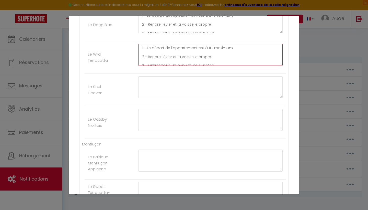
click at [140, 47] on textarea "1 - Le départ de l’appartement est à 11H maximum 2 - Rendre l'évier et la vaiss…" at bounding box center [210, 55] width 144 height 22
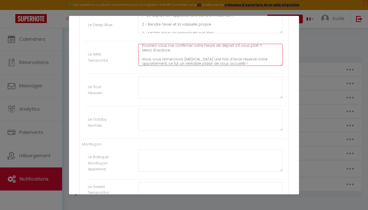
scroll to position [69, 0]
click at [230, 62] on textarea "1 - Le départ de l’appartement est à 11H maximum 2 - Rendre l'évier et la vaiss…" at bounding box center [210, 55] width 144 height 22
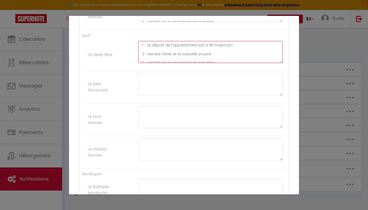
click at [141, 45] on textarea "1 - Le départ de l’appartement est à 11H maximum 2 - Rendre l'évier et la vaiss…" at bounding box center [210, 52] width 144 height 22
click at [223, 60] on textarea "1 - Le départ de l’appartement est à 11H maximum 2 - Rendre l'évier et la vaiss…" at bounding box center [210, 52] width 144 height 22
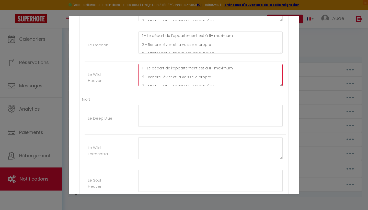
click at [142, 67] on textarea "1 - Le départ de l’appartement est à 11H maximum 2 - Rendre l'évier et la vaiss…" at bounding box center [210, 75] width 144 height 22
click at [240, 82] on textarea "1 - Le départ de l’appartement est à 11H maximum 2 - Rendre l'évier et la vaiss…" at bounding box center [210, 75] width 144 height 22
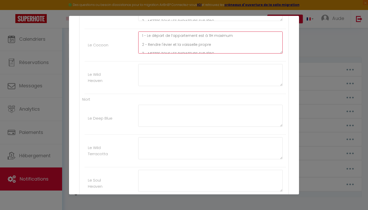
click at [142, 35] on textarea "1 - Le départ de l’appartement est à 11H maximum 2 - Rendre l'évier et la vaiss…" at bounding box center [210, 42] width 144 height 22
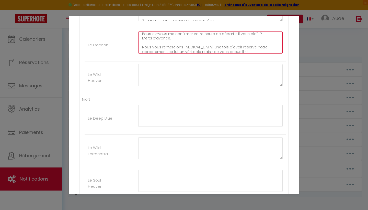
click at [221, 48] on textarea "1 - Le départ de l’appartement est à 11H maximum 2 - Rendre l'évier et la vaiss…" at bounding box center [210, 42] width 144 height 22
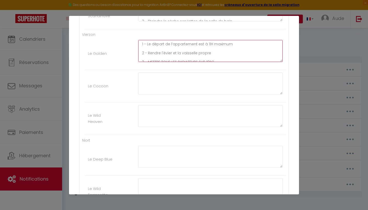
click at [141, 42] on textarea "1 - Le départ de l’appartement est à 11H maximum 2 - Rendre l'évier et la vaiss…" at bounding box center [210, 51] width 144 height 22
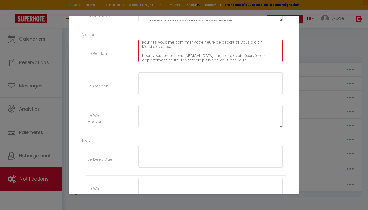
click at [217, 57] on textarea "1 - Le départ de l’appartement est à 11H maximum 2 - Rendre l'évier et la vaiss…" at bounding box center [210, 51] width 144 height 22
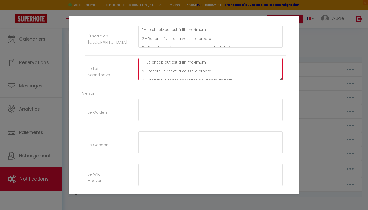
click at [142, 64] on textarea "1 - Le check-out est à 11h maximum 2 - Rendre l'évier et la vaisselle propre 3 …" at bounding box center [210, 69] width 144 height 22
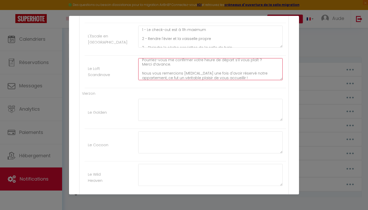
click at [223, 71] on textarea "1 - Le check-out est à 11h maximum 2 - Rendre l'évier et la vaisselle propre 3 …" at bounding box center [210, 69] width 144 height 22
click at [222, 74] on textarea "1 - Le check-out est à 11h maximum 2 - Rendre l'évier et la vaisselle propre 3 …" at bounding box center [210, 69] width 144 height 22
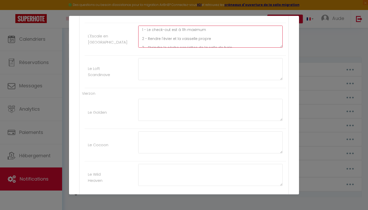
click at [143, 28] on textarea "1 - Le check-out est à 11h maximum 2 - Rendre l'évier et la vaisselle propre 3 …" at bounding box center [210, 37] width 144 height 22
click at [234, 45] on textarea "1 - Le check-out est à 11h maximum 2 - Rendre l'évier et la vaisselle propre 3 …" at bounding box center [210, 37] width 144 height 22
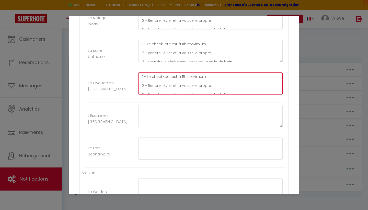
click at [140, 75] on textarea "1 - Le check-out est à 11h maximum 2 - Rendre l'évier et la vaisselle propre 3 …" at bounding box center [210, 83] width 144 height 22
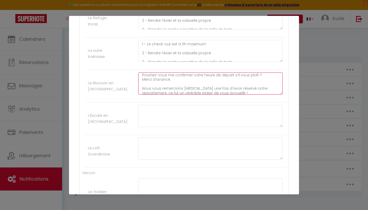
click at [216, 89] on textarea "1 - Le check-out est à 11h maximum 2 - Rendre l'évier et la vaisselle propre 3 …" at bounding box center [210, 83] width 144 height 22
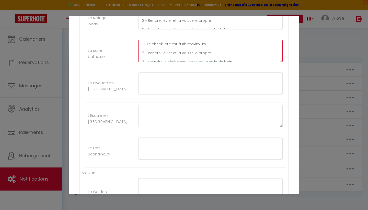
click at [141, 42] on textarea "1 - Le check-out est à 11h maximum 2 - Rendre l'évier et la vaisselle propre 3 …" at bounding box center [210, 51] width 144 height 22
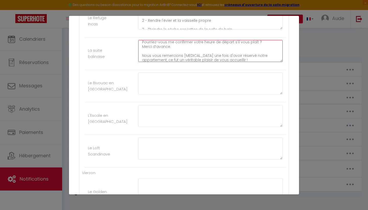
click at [224, 56] on textarea "1 - Le check-out est à 11h maximum 2 - Rendre l'évier et la vaisselle propre 3 …" at bounding box center [210, 51] width 144 height 22
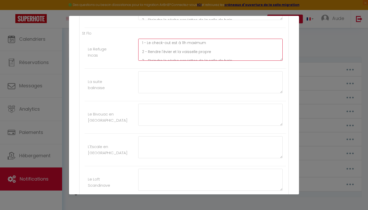
click at [141, 42] on textarea "1 - Le check-out est à 11h maximum 2 - Rendre l'évier et la vaisselle propre 3 …" at bounding box center [210, 50] width 144 height 22
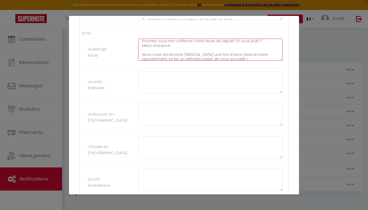
click at [243, 56] on textarea "1 - Le check-out est à 11h maximum 2 - Rendre l'évier et la vaisselle propre 3 …" at bounding box center [210, 50] width 144 height 22
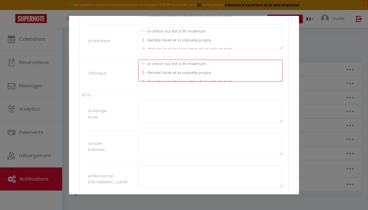
click at [140, 64] on textarea "1 - Le check-out est à 11h maximum 2 - Rendre l'évier et la vaisselle propre 3 …" at bounding box center [210, 71] width 144 height 22
click at [227, 80] on textarea "1 - Le check-out est à 11h maximum 2 - Rendre l'évier et la vaisselle propre 3 …" at bounding box center [210, 71] width 144 height 22
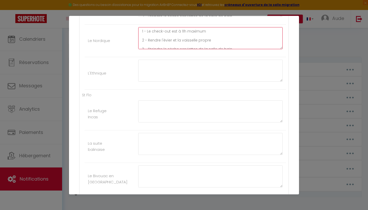
click at [142, 31] on textarea "1 - Le check-out est à 11h maximum 2 - Rendre l'évier et la vaisselle propre 3 …" at bounding box center [210, 38] width 144 height 22
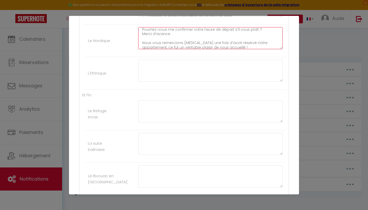
click at [220, 44] on textarea "1 - Le check-out est à 11h maximum 2 - Rendre l'évier et la vaisselle propre 3 …" at bounding box center [210, 38] width 144 height 22
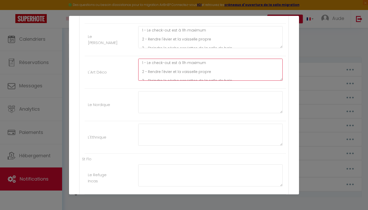
click at [139, 62] on textarea "1 - Le check-out est à 11h maximum 2 - Rendre l'évier et la vaisselle propre 3 …" at bounding box center [210, 70] width 144 height 22
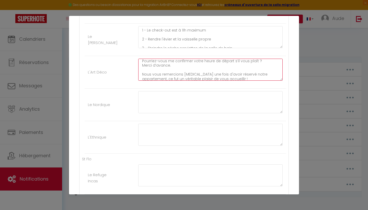
click at [230, 78] on textarea "1 - Le check-out est à 11h maximum 2 - Rendre l'évier et la vaisselle propre 3 …" at bounding box center [210, 70] width 144 height 22
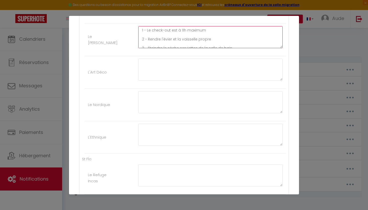
click at [138, 32] on textarea "1 - Le check-out est à 11h maximum 2 - Rendre l'évier et la vaisselle propre 3 …" at bounding box center [210, 37] width 144 height 22
click at [141, 29] on textarea "1 - Le check-out est à 11h maximum 2 - Rendre l'évier et la vaisselle propre 3 …" at bounding box center [210, 37] width 144 height 22
click at [225, 46] on textarea "1 - Le check-out est à 11h maximum 2 - Rendre l'évier et la vaisselle propre 3 …" at bounding box center [210, 37] width 144 height 22
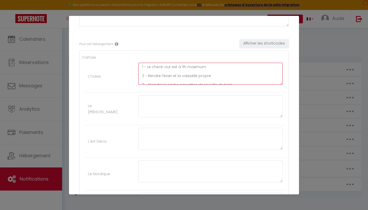
click at [140, 66] on textarea "1 - Le check-out est à 11h maximum 2 - Rendre l'évier et la vaisselle propre 3 …" at bounding box center [210, 74] width 144 height 22
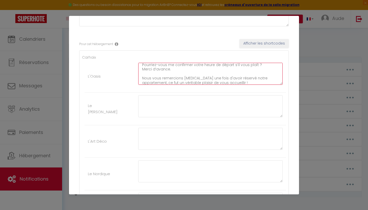
click at [229, 81] on textarea "1 - Le check-out est à 11h maximum 2 - Rendre l'évier et la vaisselle propre 3 …" at bounding box center [210, 74] width 144 height 22
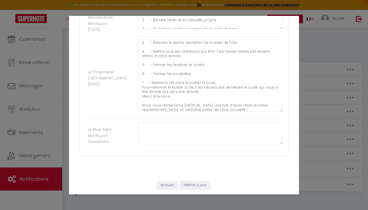
click at [201, 183] on button "Mettre à jour" at bounding box center [195, 184] width 31 height 9
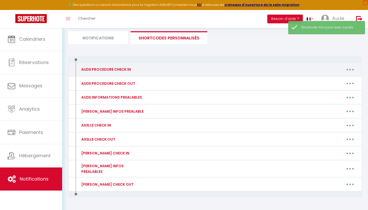
click at [348, 67] on button "button" at bounding box center [350, 69] width 14 height 8
click at [336, 80] on link "Editer" at bounding box center [337, 81] width 38 height 9
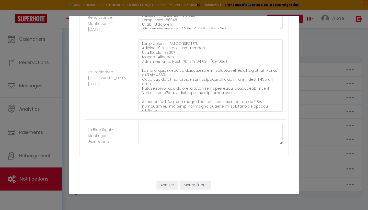
click at [162, 187] on button "Annuler" at bounding box center [167, 184] width 21 height 9
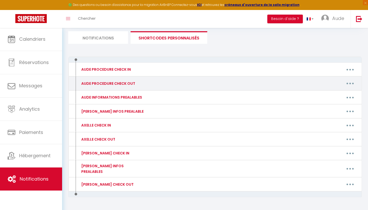
click at [349, 84] on button "button" at bounding box center [350, 83] width 14 height 8
click at [322, 94] on link "Editer" at bounding box center [337, 95] width 38 height 9
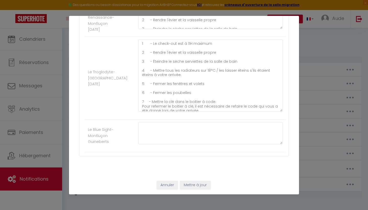
click at [168, 187] on button "Annuler" at bounding box center [167, 184] width 21 height 9
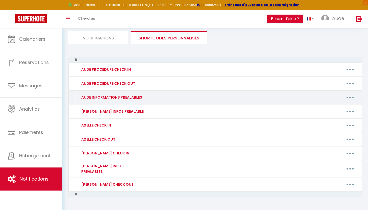
click at [354, 96] on button "button" at bounding box center [350, 97] width 14 height 8
click at [335, 109] on link "Editer" at bounding box center [337, 109] width 38 height 9
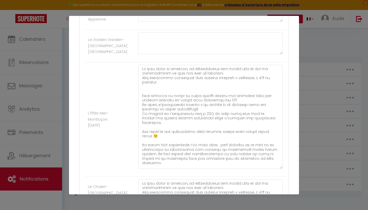
scroll to position [870, 0]
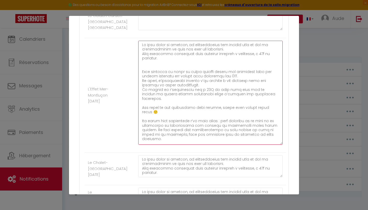
click at [180, 68] on textarea at bounding box center [210, 93] width 144 height 104
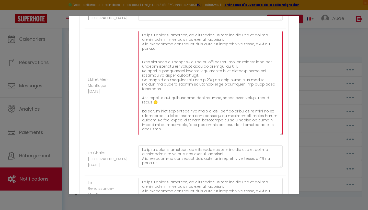
scroll to position [884, 0]
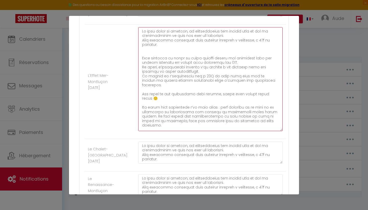
click at [215, 99] on textarea at bounding box center [210, 79] width 144 height 104
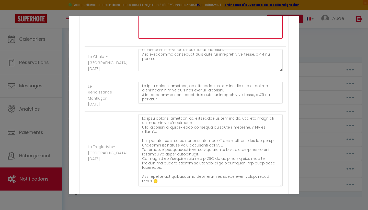
scroll to position [975, 0]
click at [282, 70] on textarea at bounding box center [210, 61] width 144 height 22
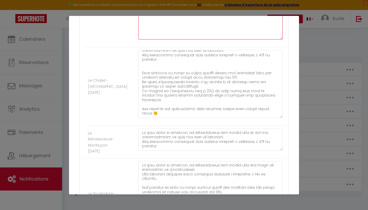
scroll to position [0, 0]
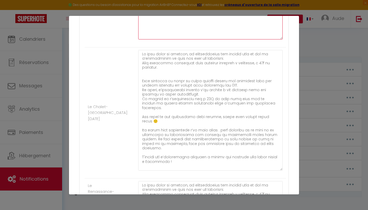
click at [281, 168] on textarea at bounding box center [210, 110] width 144 height 120
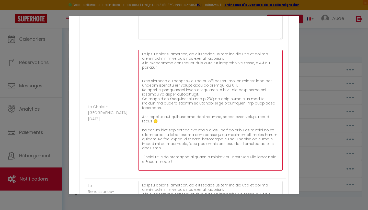
click at [166, 121] on textarea at bounding box center [210, 110] width 144 height 120
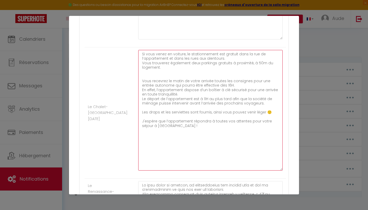
click at [162, 165] on textarea "Si vous venez en voiture, le stationnement est gratuit dans la rue de l’apparte…" at bounding box center [210, 110] width 144 height 120
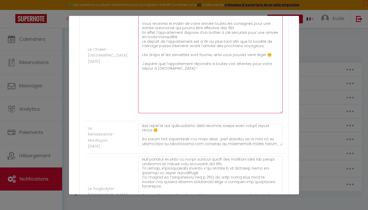
scroll to position [64, 0]
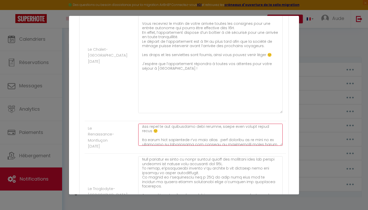
click at [237, 131] on textarea at bounding box center [210, 134] width 144 height 22
drag, startPoint x: 141, startPoint y: 129, endPoint x: 258, endPoint y: 138, distance: 116.9
click at [258, 138] on textarea at bounding box center [210, 134] width 144 height 22
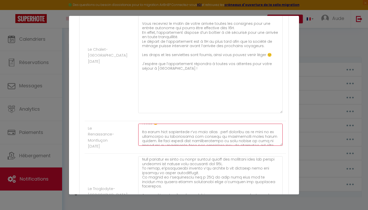
scroll to position [74, 0]
click at [267, 132] on textarea at bounding box center [210, 134] width 144 height 22
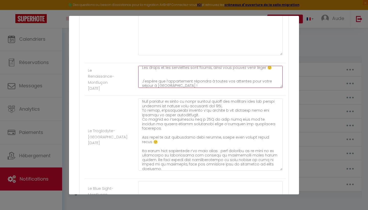
scroll to position [1127, 0]
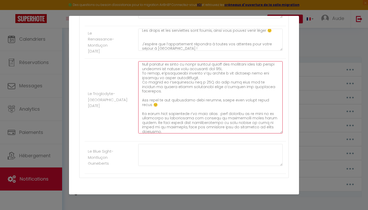
click at [145, 104] on textarea at bounding box center [210, 97] width 144 height 72
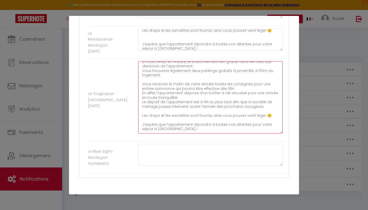
scroll to position [2, 0]
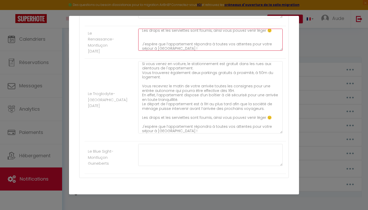
click at [163, 37] on textarea "Si vous venez en voiture, le stationnement est gratuit dans la rue de l’apparte…" at bounding box center [210, 40] width 144 height 22
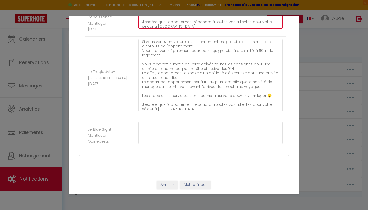
scroll to position [1149, 0]
click at [189, 186] on button "Mettre à jour" at bounding box center [195, 184] width 31 height 9
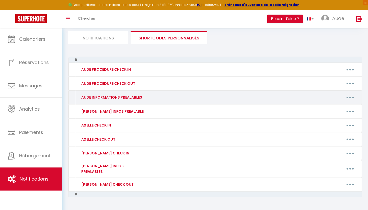
click at [350, 98] on button "button" at bounding box center [350, 97] width 14 height 8
click at [333, 105] on link "Editer" at bounding box center [337, 109] width 38 height 9
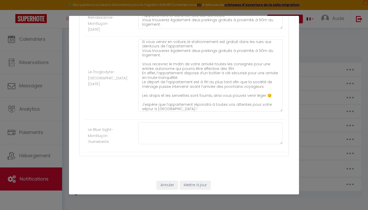
scroll to position [2, 0]
click at [167, 184] on button "Annuler" at bounding box center [167, 184] width 21 height 9
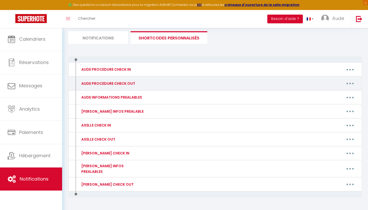
click at [349, 86] on button "button" at bounding box center [350, 83] width 14 height 8
click at [324, 95] on link "Editer" at bounding box center [337, 95] width 38 height 9
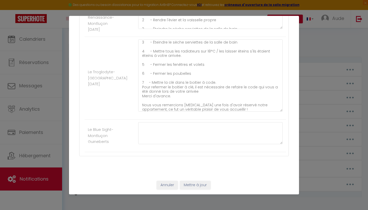
scroll to position [19, 0]
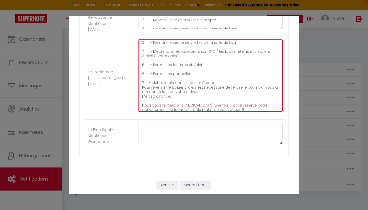
click at [237, 110] on textarea "1 - Le check-out est à 11H maximum 2 - Rendre l'évier et la vaisselle propre 3 …" at bounding box center [210, 75] width 144 height 72
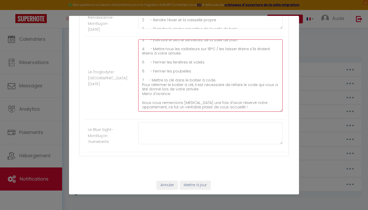
click at [237, 110] on textarea "1 - Le check-out est à 11H maximum 2 - Rendre l'évier et la vaisselle propre 3 …" at bounding box center [210, 75] width 144 height 72
paste textarea "Une chose très importante s’il vous plaît : vous recevrez de la part de la plat…"
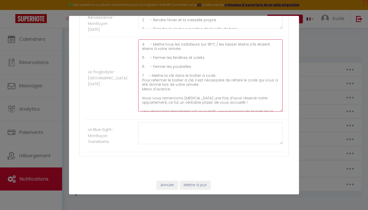
scroll to position [45, 0]
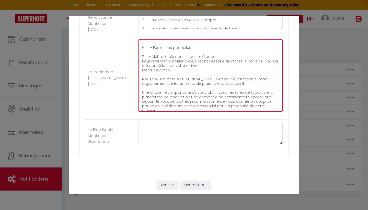
click at [242, 97] on textarea "1 - Le check-out est à 11H maximum 2 - Rendre l'évier et la vaisselle propre 3 …" at bounding box center [210, 75] width 144 height 72
click at [209, 98] on textarea "1 - Le check-out est à 11H maximum 2 - Rendre l'évier et la vaisselle propre 3 …" at bounding box center [210, 75] width 144 height 72
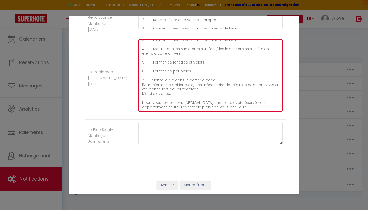
scroll to position [23, 0]
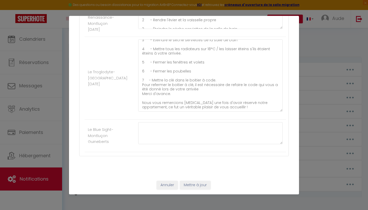
click at [168, 181] on button "Annuler" at bounding box center [167, 184] width 21 height 9
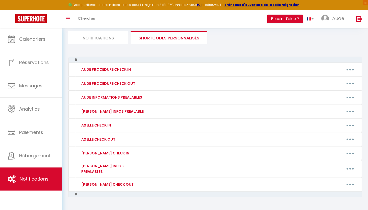
click at [32, 13] on link at bounding box center [31, 19] width 62 height 18
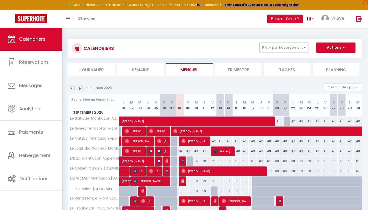
click at [80, 88] on img at bounding box center [80, 88] width 6 height 6
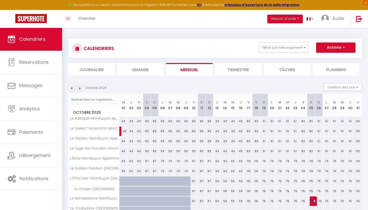
click at [78, 88] on img at bounding box center [80, 88] width 6 height 6
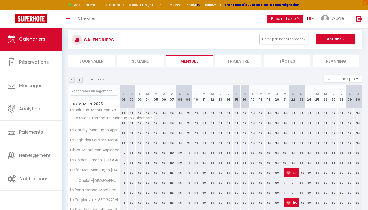
scroll to position [95, 0]
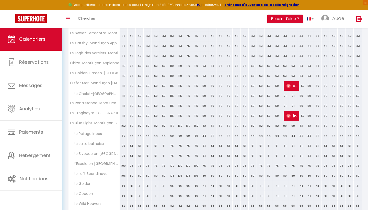
click at [44, 35] on link "Calendriers" at bounding box center [31, 39] width 62 height 23
